Goal: Information Seeking & Learning: Learn about a topic

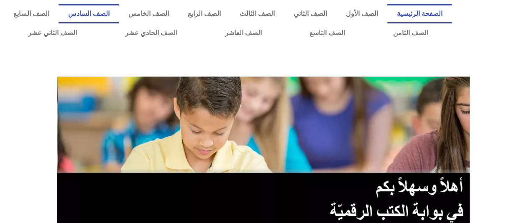
click at [119, 15] on link "الصف السادس" at bounding box center [88, 13] width 60 height 19
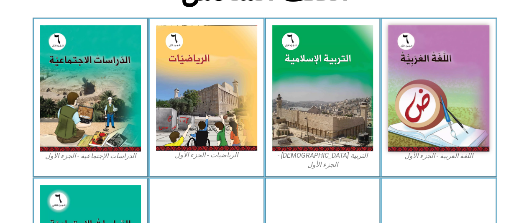
scroll to position [244, 0]
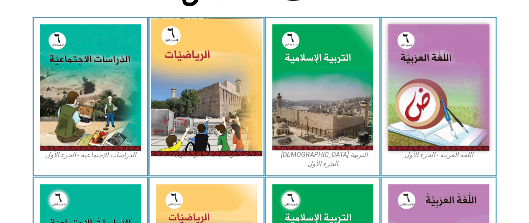
click at [208, 92] on img at bounding box center [206, 87] width 111 height 138
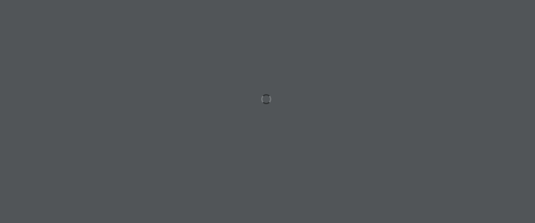
click at [208, 92] on div at bounding box center [267, 111] width 535 height 223
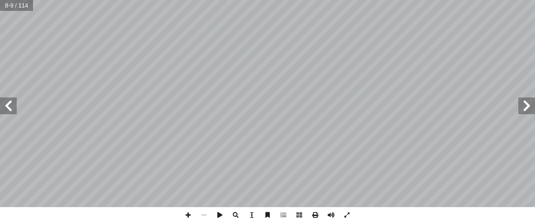
click at [521, 109] on span at bounding box center [526, 105] width 17 height 17
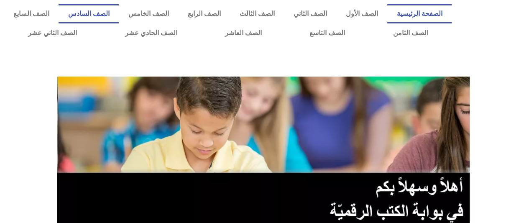
click at [119, 13] on link "الصف السادس" at bounding box center [88, 13] width 60 height 19
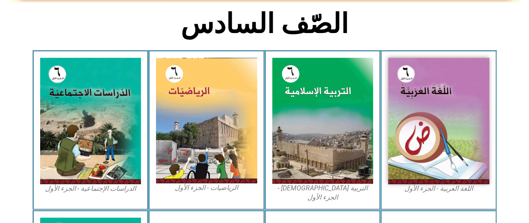
scroll to position [211, 0]
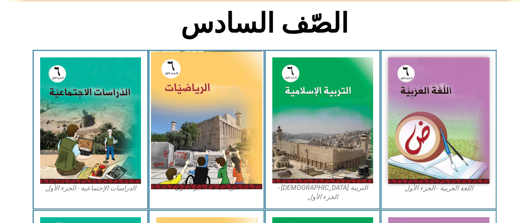
click at [178, 113] on img at bounding box center [206, 120] width 111 height 138
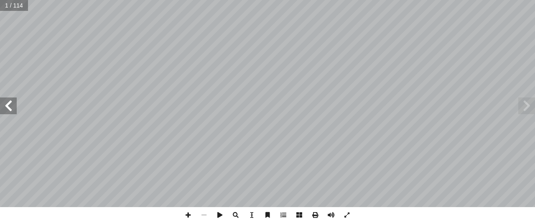
click at [10, 103] on span at bounding box center [8, 105] width 17 height 17
click at [15, 107] on span at bounding box center [8, 105] width 17 height 17
click at [10, 107] on span at bounding box center [8, 105] width 17 height 17
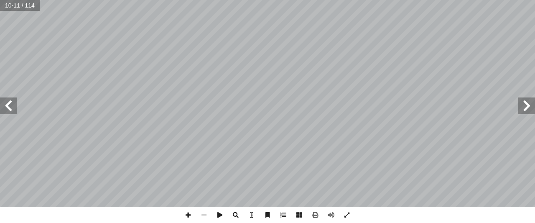
click at [10, 107] on span at bounding box center [8, 105] width 17 height 17
click at [527, 100] on span at bounding box center [526, 105] width 17 height 17
click at [525, 108] on span at bounding box center [526, 105] width 17 height 17
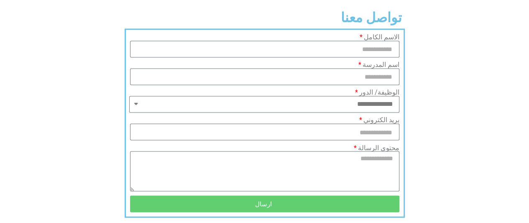
scroll to position [664, 0]
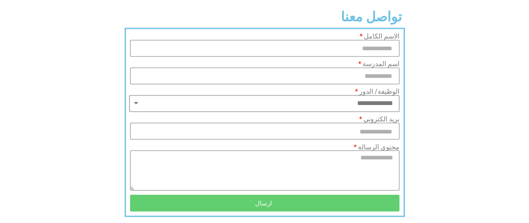
click at [355, 95] on select "**********" at bounding box center [264, 103] width 270 height 17
click at [445, 103] on section "**********" at bounding box center [264, 122] width 529 height 189
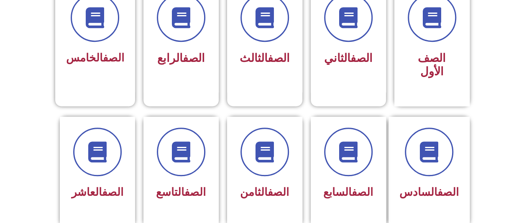
scroll to position [255, 0]
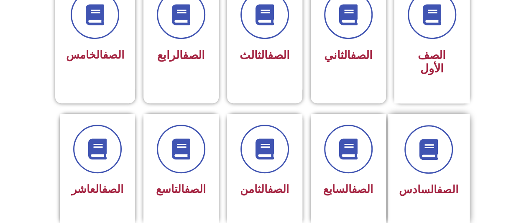
click at [422, 180] on div "الصف السادس" at bounding box center [428, 190] width 59 height 20
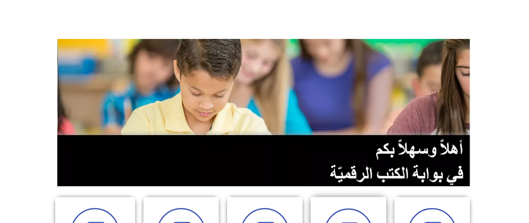
scroll to position [0, 0]
